Goal: Navigation & Orientation: Go to known website

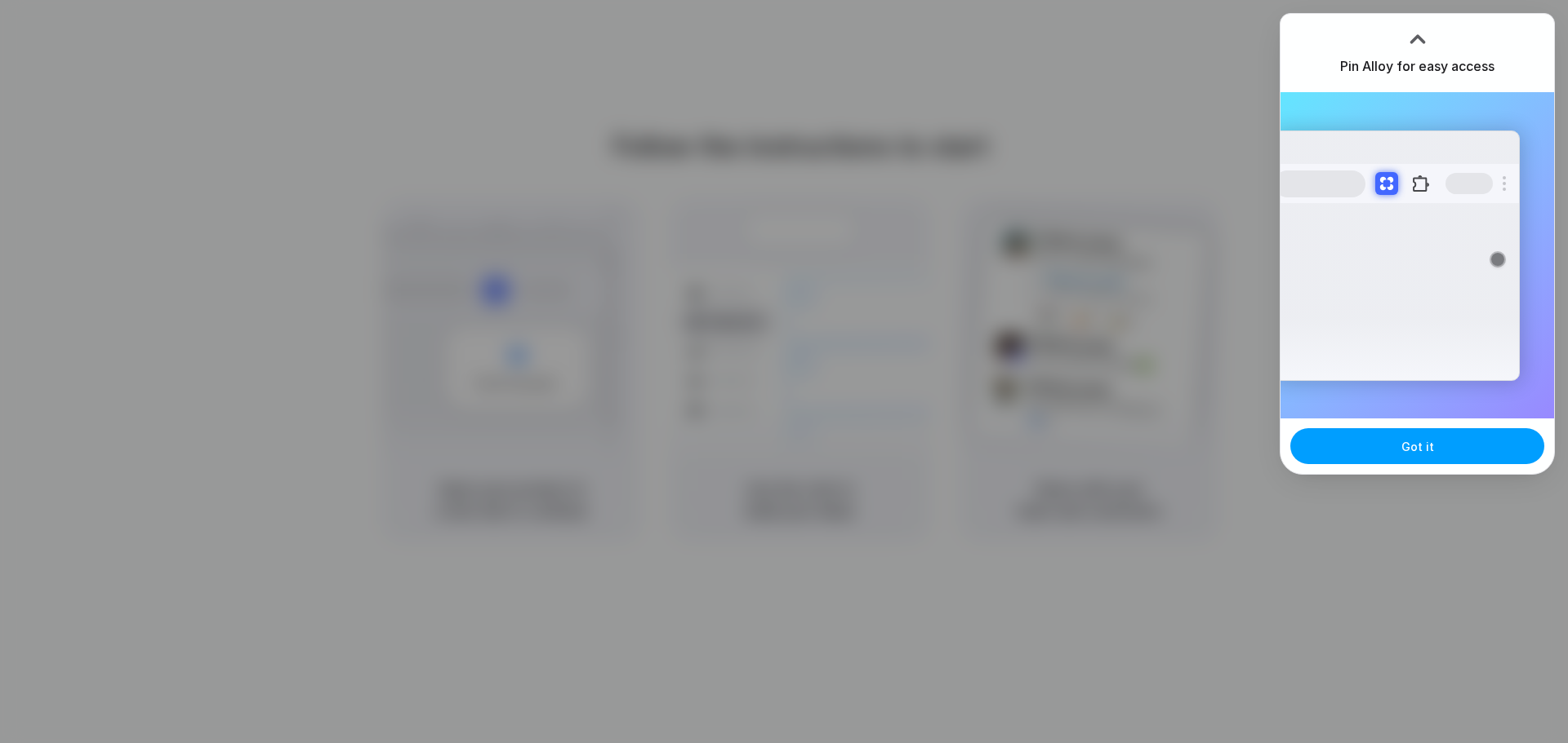
click at [1433, 453] on button "Got it" at bounding box center [1417, 446] width 254 height 36
